Goal: Navigation & Orientation: Find specific page/section

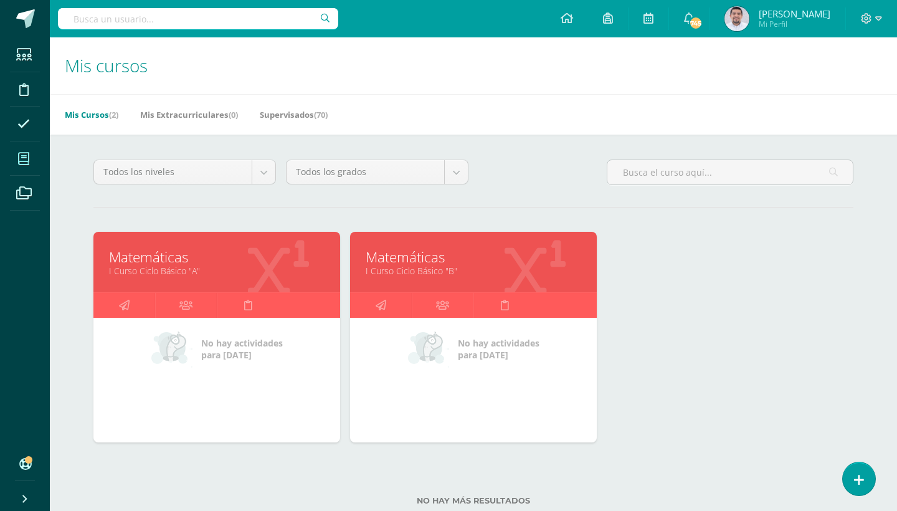
click at [164, 263] on link "Matemáticas" at bounding box center [216, 256] width 215 height 19
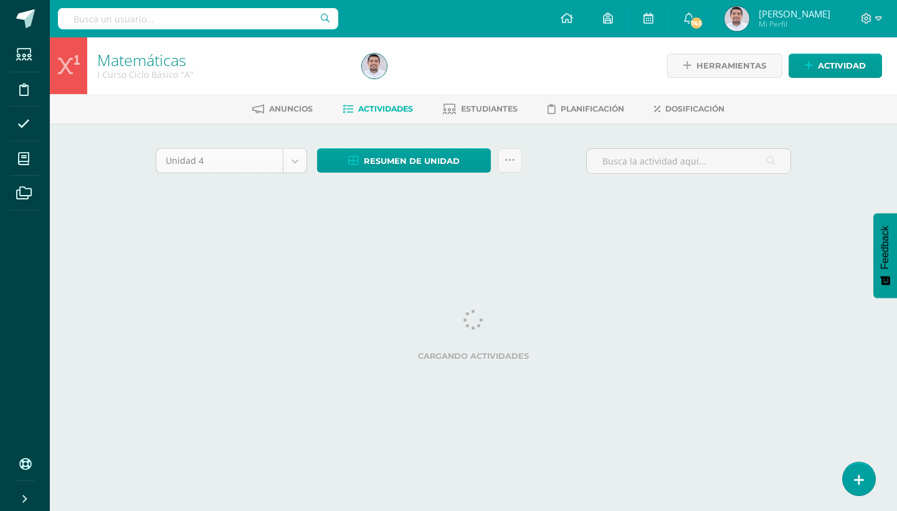
click at [288, 158] on body "Estudiantes Disciplina Asistencia Mis cursos Archivos Soporte Ayuda Reportar un…" at bounding box center [448, 116] width 897 height 232
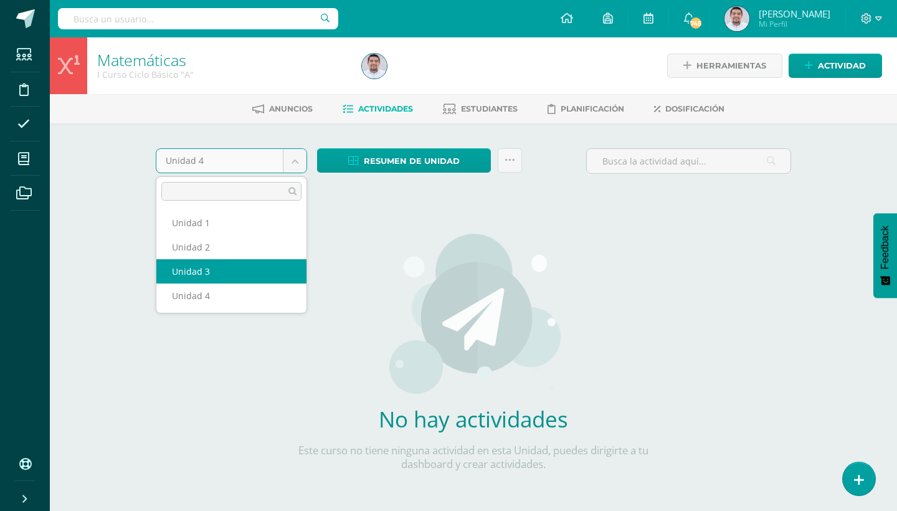
select select "Unidad 3"
click at [300, 161] on body "Estudiantes Disciplina Asistencia Mis cursos Archivos Soporte Ayuda Reportar un…" at bounding box center [448, 267] width 897 height 535
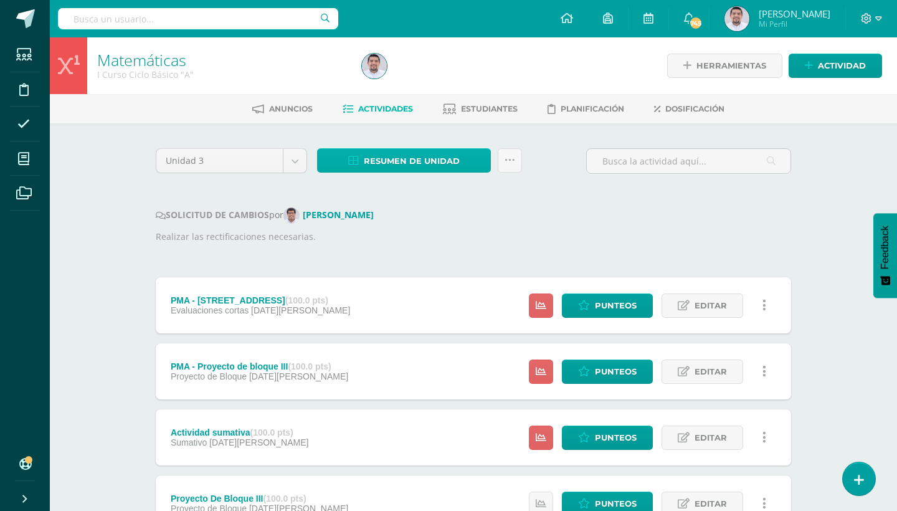
click at [478, 159] on link "Resumen de unidad" at bounding box center [404, 160] width 174 height 24
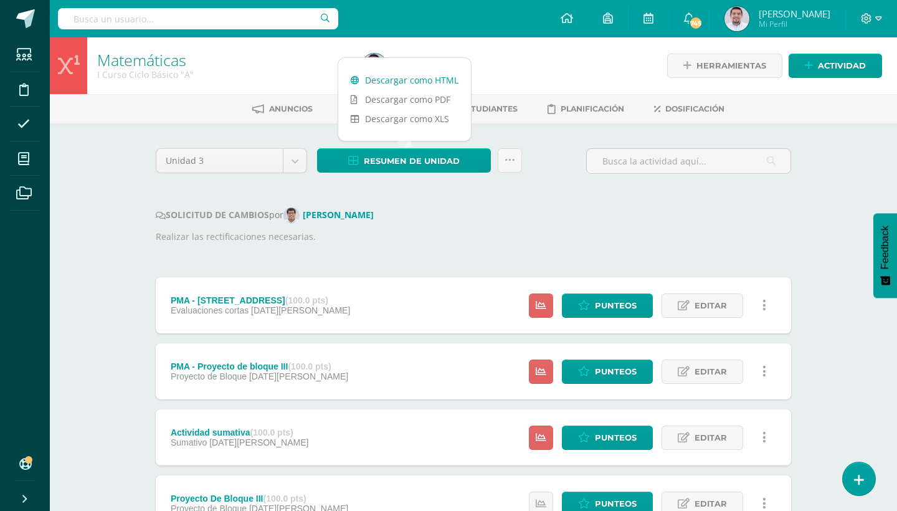
click at [417, 77] on link "Descargar como HTML" at bounding box center [404, 79] width 133 height 19
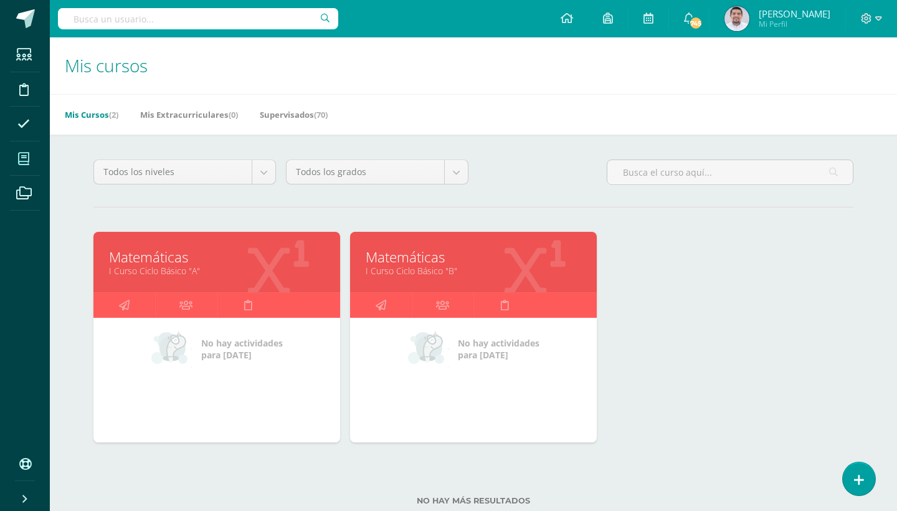
click at [444, 267] on link "I Curso Ciclo Básico "B"" at bounding box center [473, 271] width 215 height 12
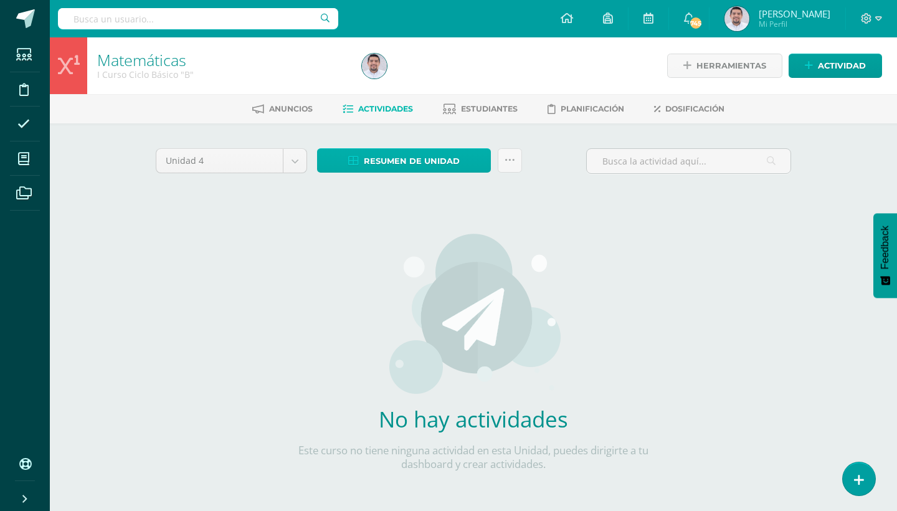
click at [476, 161] on link "Resumen de unidad" at bounding box center [404, 160] width 174 height 24
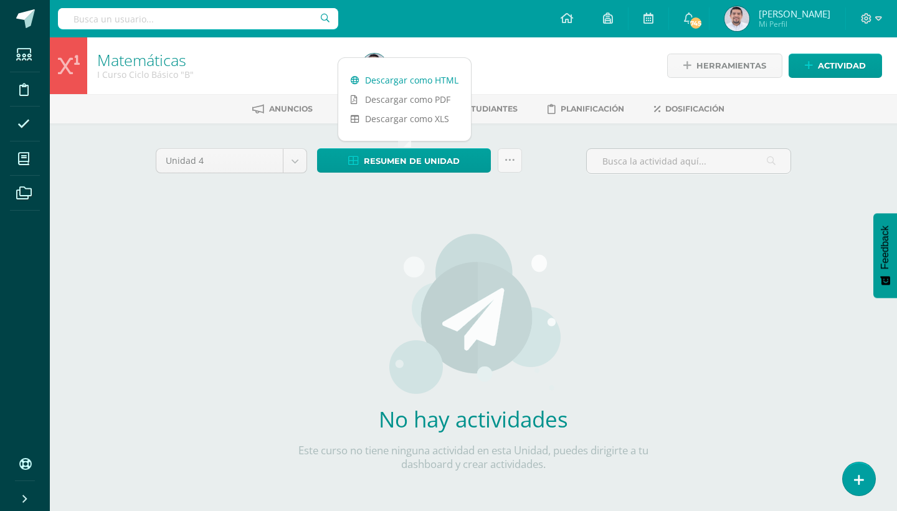
click at [432, 77] on link "Descargar como HTML" at bounding box center [404, 79] width 133 height 19
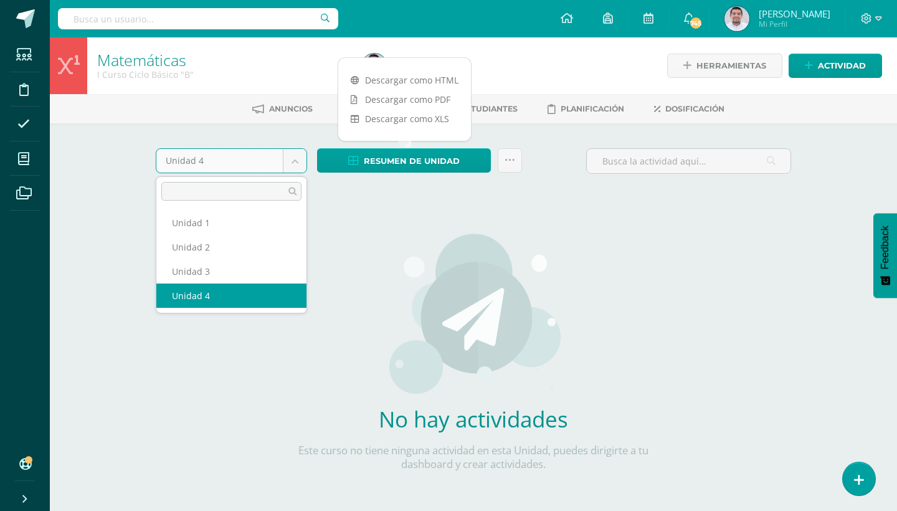
click at [300, 163] on body "Estudiantes Disciplina Asistencia Mis cursos Archivos Soporte Ayuda Reportar un…" at bounding box center [448, 267] width 897 height 535
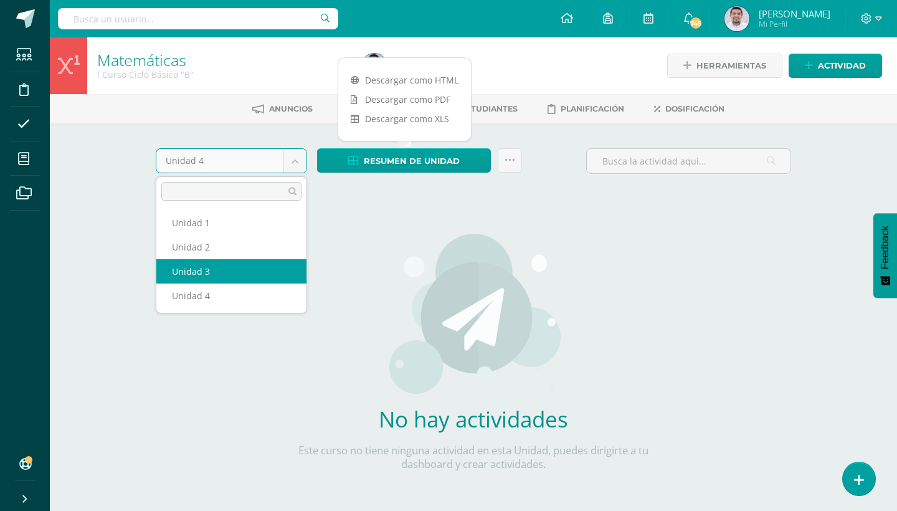
select select "Unidad 3"
